Goal: Transaction & Acquisition: Purchase product/service

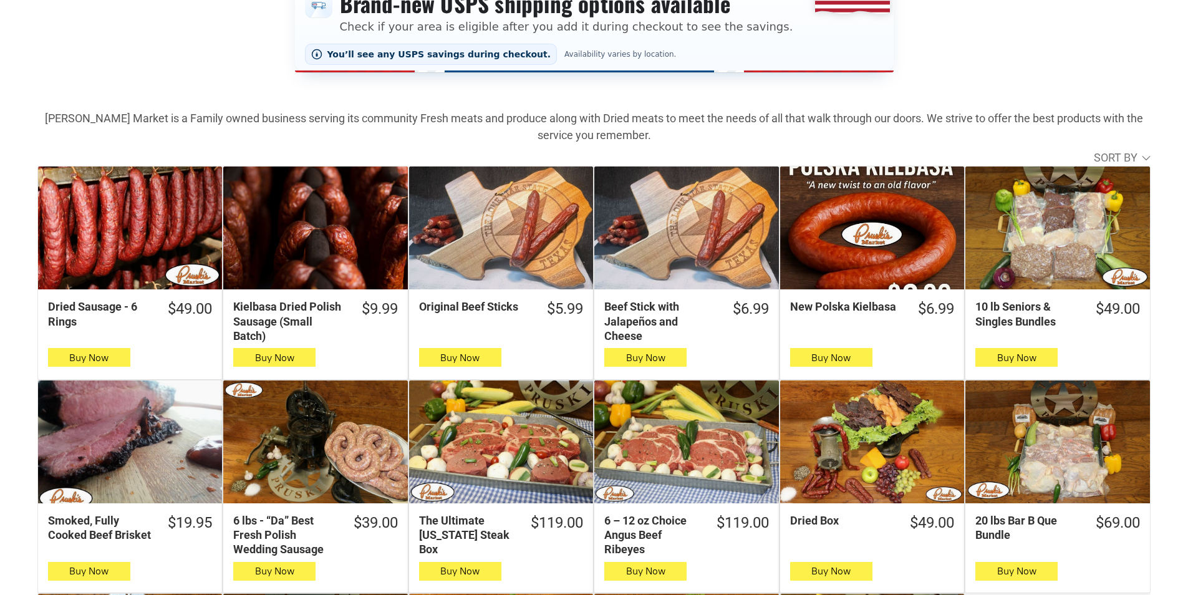
scroll to position [312, 0]
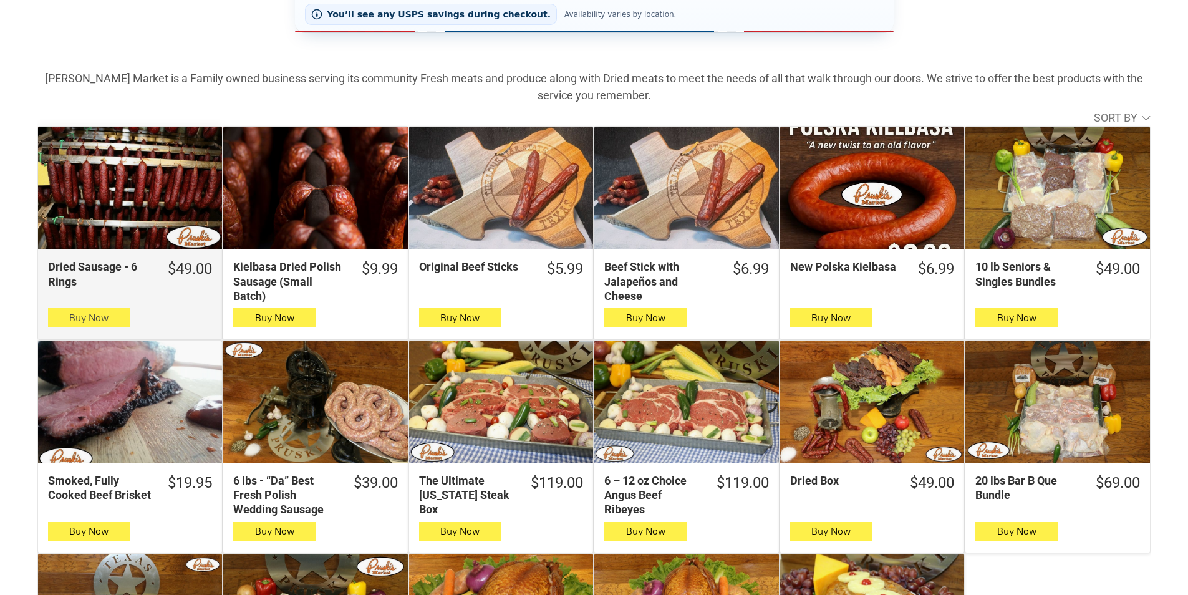
click at [103, 322] on span "Buy Now" at bounding box center [88, 318] width 39 height 12
click at [93, 317] on icon "button" at bounding box center [89, 317] width 11 height 9
click at [121, 314] on button "Buy Now" at bounding box center [89, 317] width 82 height 19
